Goal: Communication & Community: Answer question/provide support

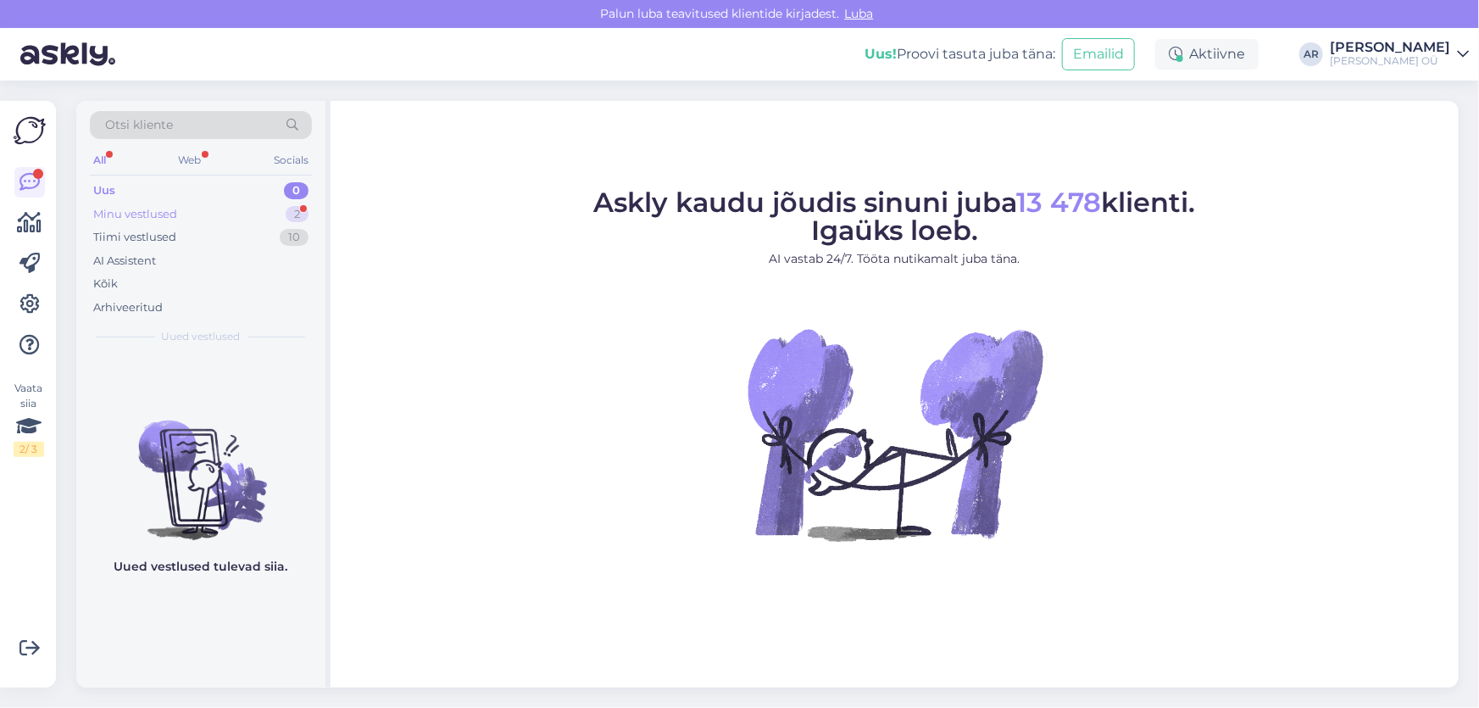
click at [175, 209] on div "Minu vestlused" at bounding box center [135, 214] width 84 height 17
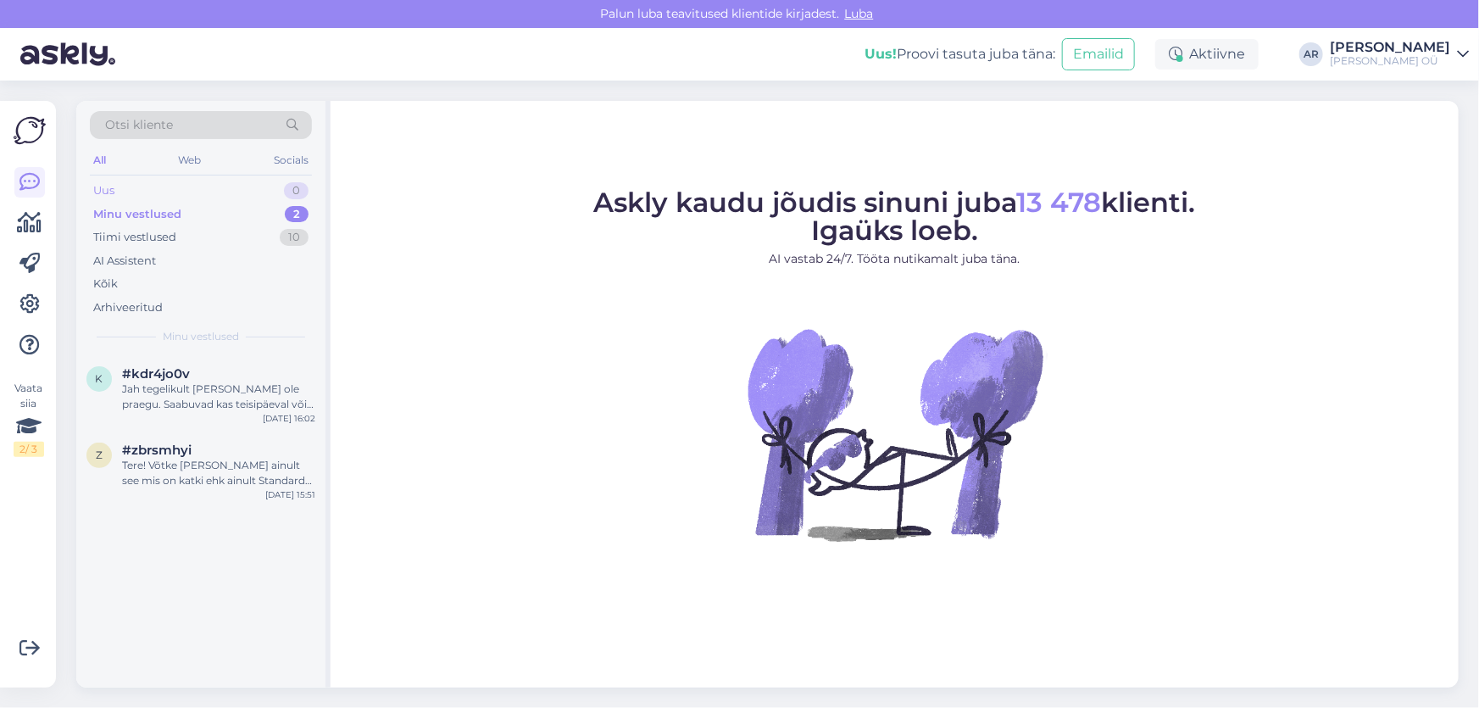
click at [246, 181] on div "Uus 0" at bounding box center [201, 191] width 222 height 24
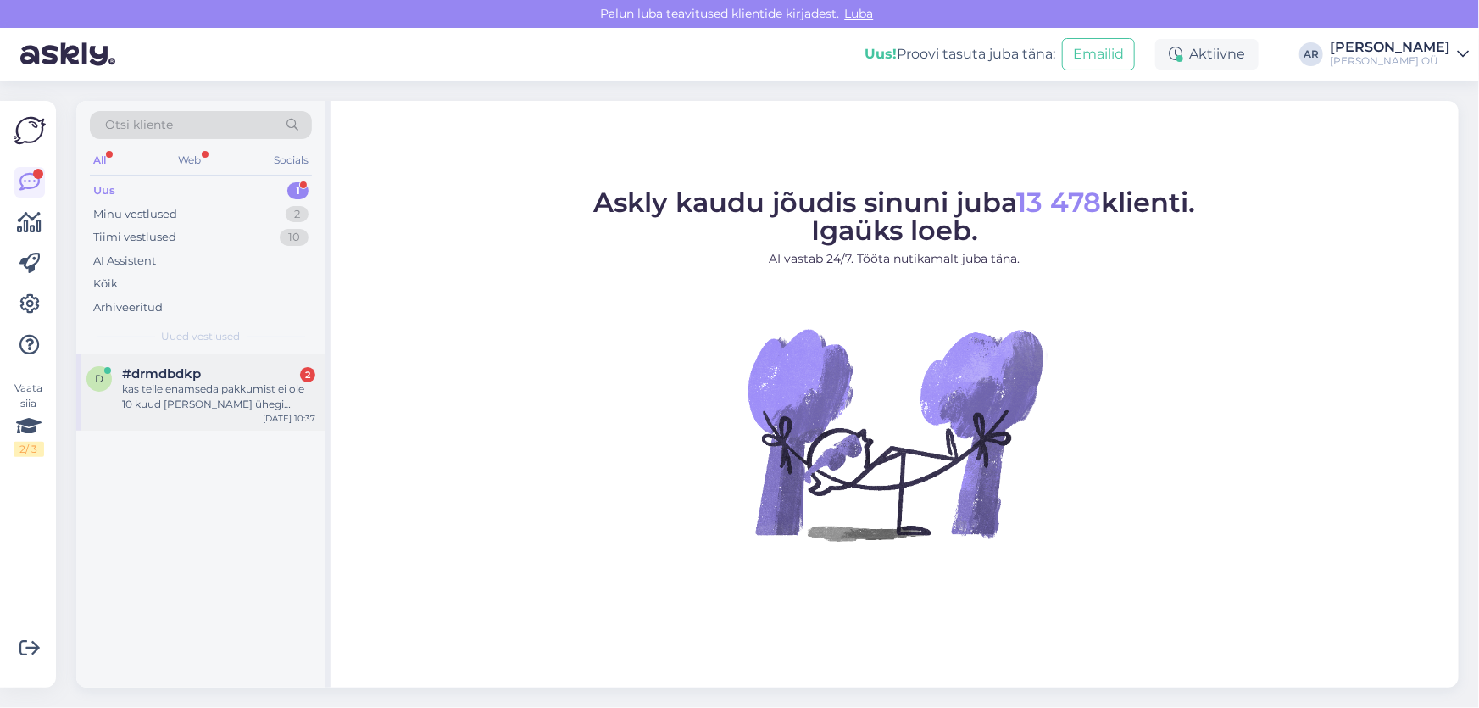
click at [186, 366] on span "#drmdbdkp" at bounding box center [161, 373] width 79 height 15
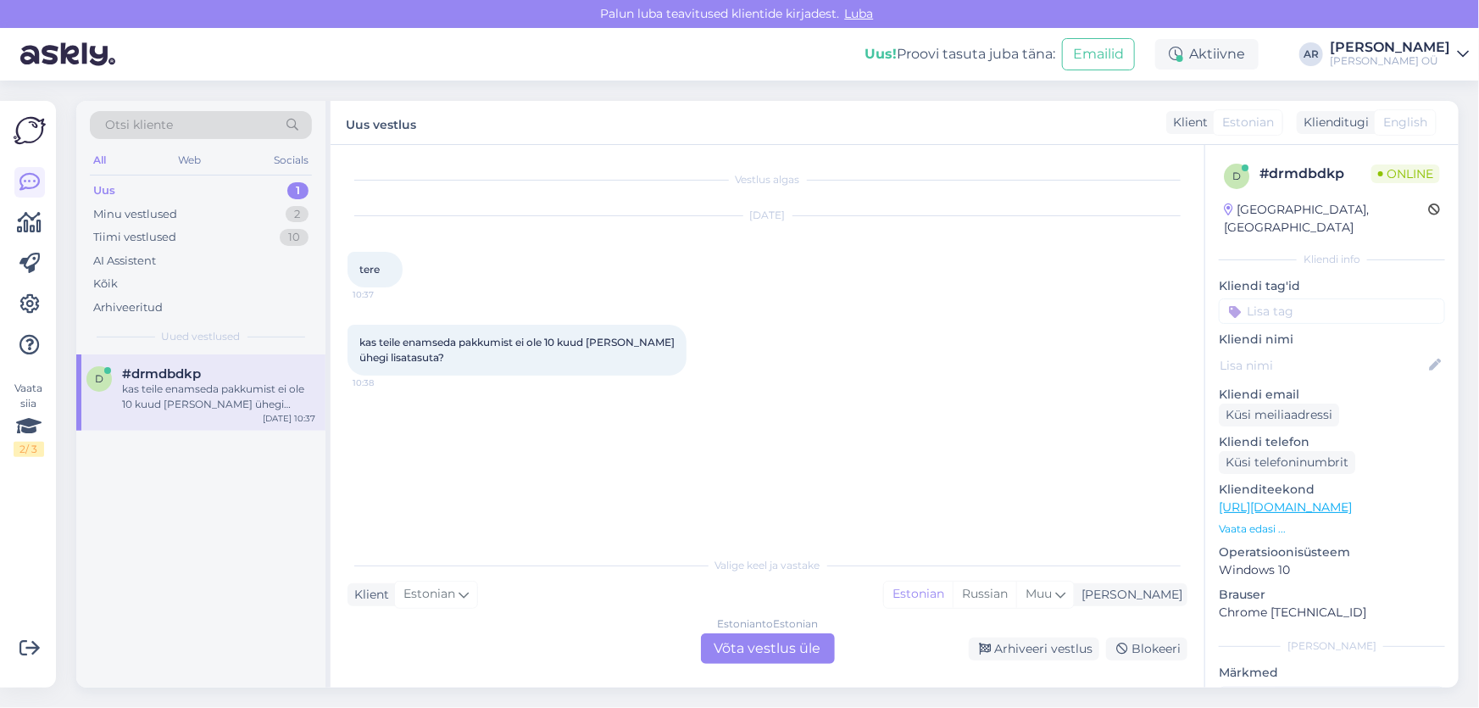
click at [759, 653] on div "Estonian to Estonian Võta vestlus üle" at bounding box center [768, 648] width 134 height 31
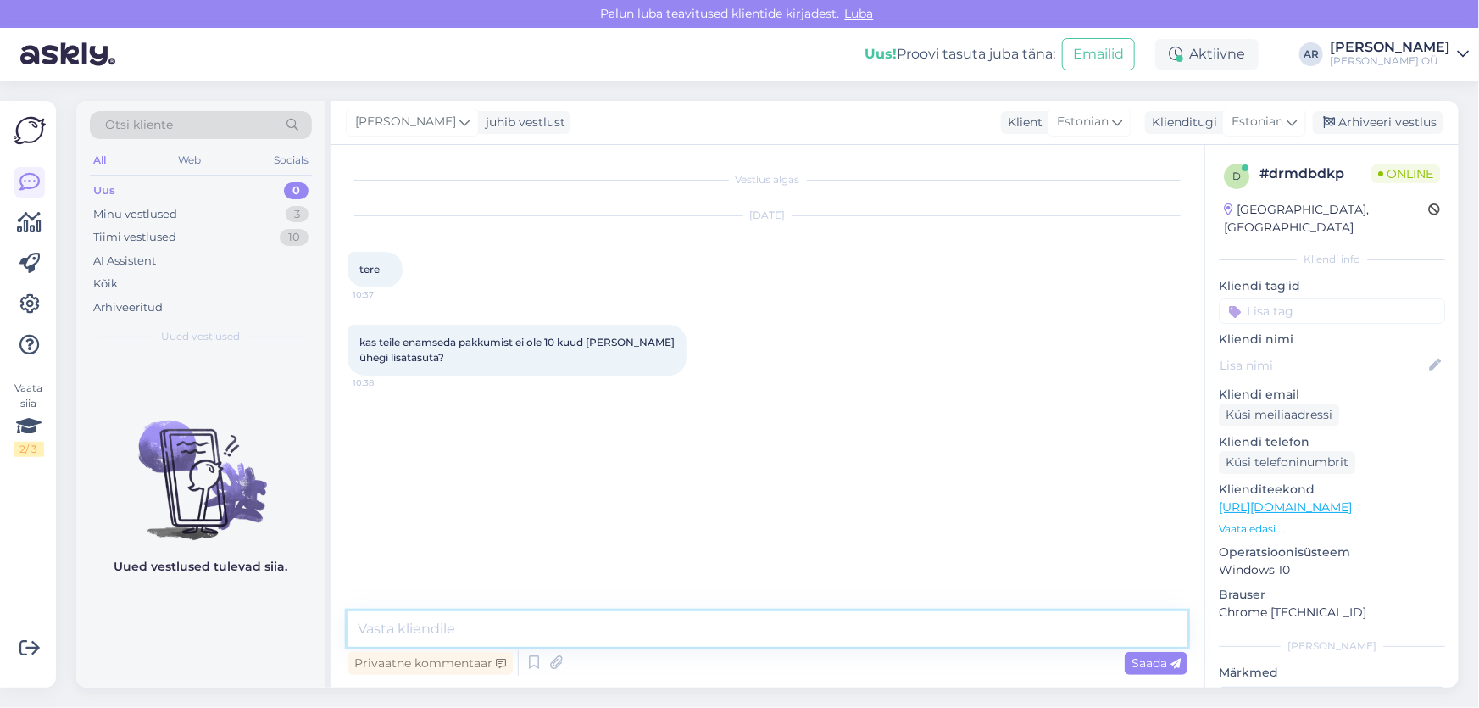
click at [539, 615] on textarea at bounding box center [768, 629] width 840 height 36
type textarea "Tere! Hetkel kahjuks ei ole"
